Goal: Transaction & Acquisition: Subscribe to service/newsletter

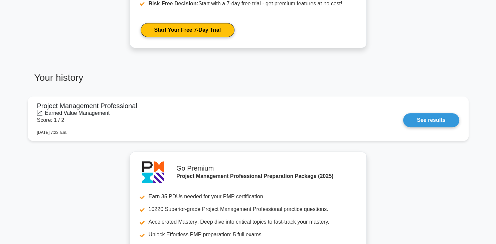
scroll to position [392, 0]
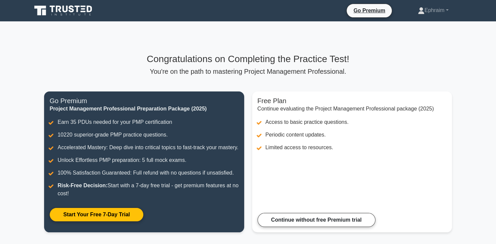
click at [93, 64] on h3 "Congratulations on Completing the Practice Test!" at bounding box center [248, 58] width 408 height 11
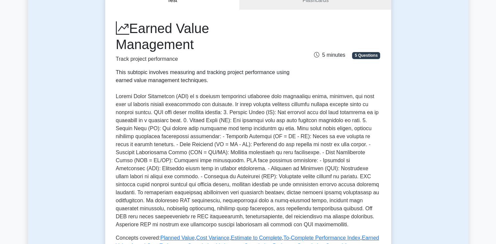
scroll to position [75, 0]
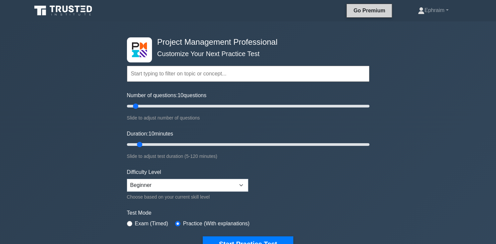
click at [368, 11] on link "Go Premium" at bounding box center [370, 10] width 40 height 8
